Goal: Check status: Check status

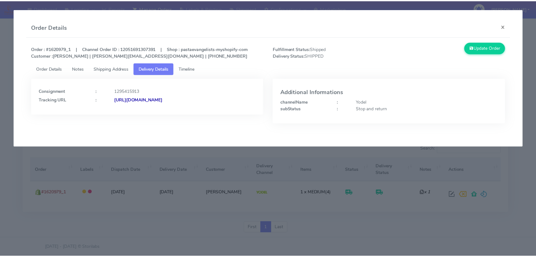
scroll to position [94, 0]
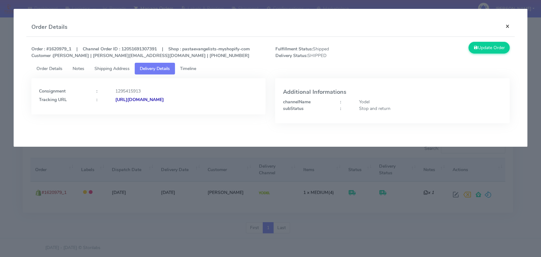
click at [507, 27] on button "×" at bounding box center [508, 26] width 14 height 17
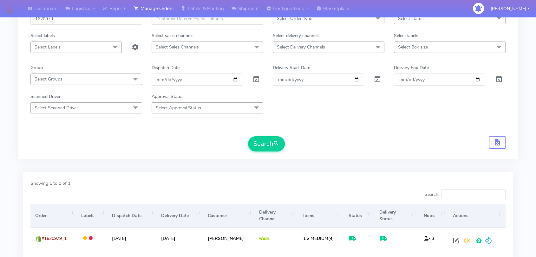
scroll to position [0, 0]
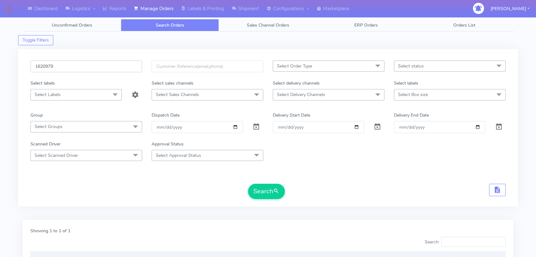
click at [72, 65] on input "1620979" at bounding box center [86, 67] width 112 height 12
paste input "1620979"
type input "1620979"
click at [244, 170] on form "1620979 Select Order Type Select All MEALS ATAVI One Off Pasta Club Gift Kit Ev…" at bounding box center [267, 130] width 475 height 139
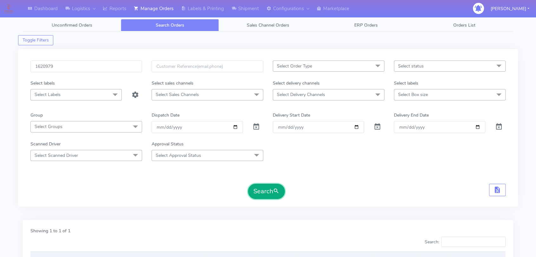
click at [263, 188] on button "Search" at bounding box center [266, 191] width 37 height 15
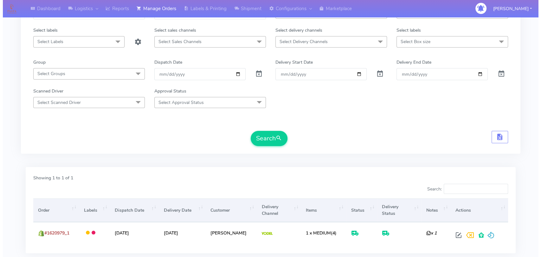
scroll to position [94, 0]
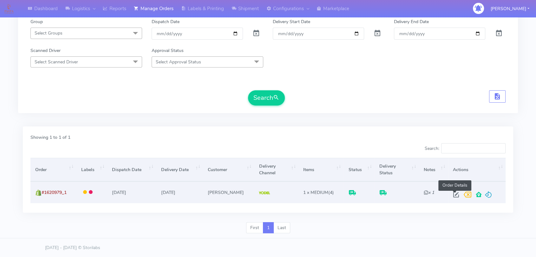
click at [456, 197] on span at bounding box center [455, 196] width 11 height 6
select select "5"
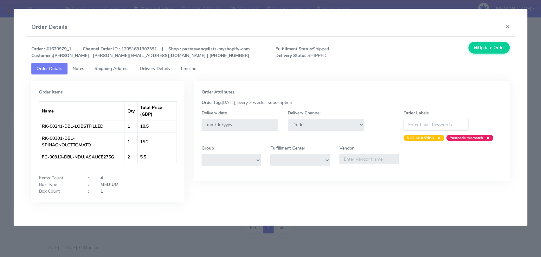
click at [157, 75] on tab "Order Items Name Qty Total Price (GBP) RK-00241-DBL-LOBSTFILLED 1 18.5 RK-00301…" at bounding box center [270, 143] width 478 height 137
click at [160, 69] on span "Delivery Details" at bounding box center [155, 69] width 30 height 6
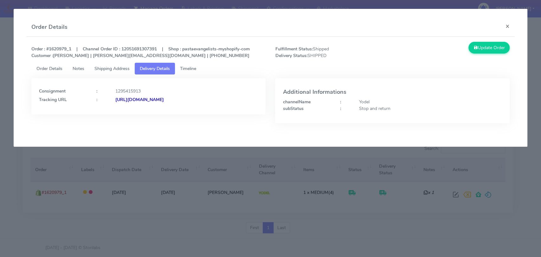
drag, startPoint x: 248, startPoint y: 107, endPoint x: 184, endPoint y: 105, distance: 64.7
click at [184, 105] on div "Consignment : 1295415913 Tracking URL : [URL][DOMAIN_NAME]" at bounding box center [148, 96] width 234 height 36
copy strong "JJD0002249960896661"
